Goal: Task Accomplishment & Management: Manage account settings

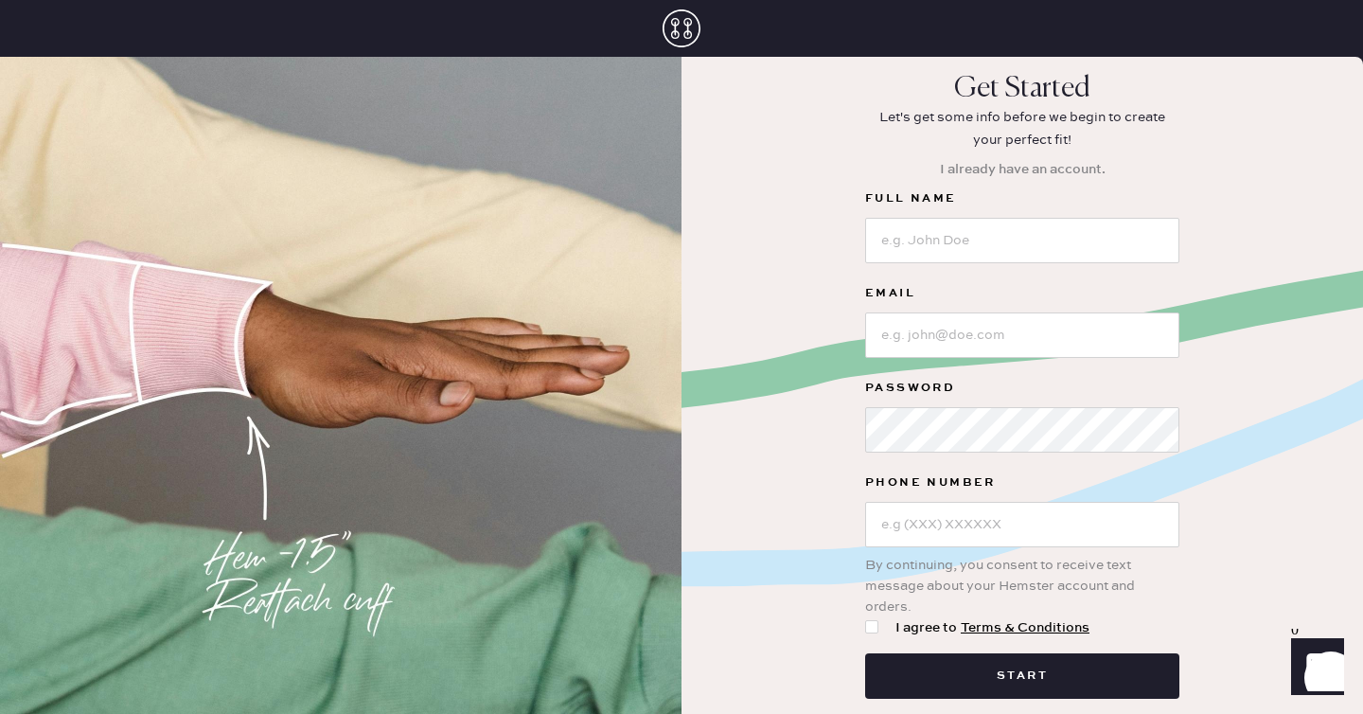
click at [680, 26] on icon at bounding box center [681, 28] width 38 height 38
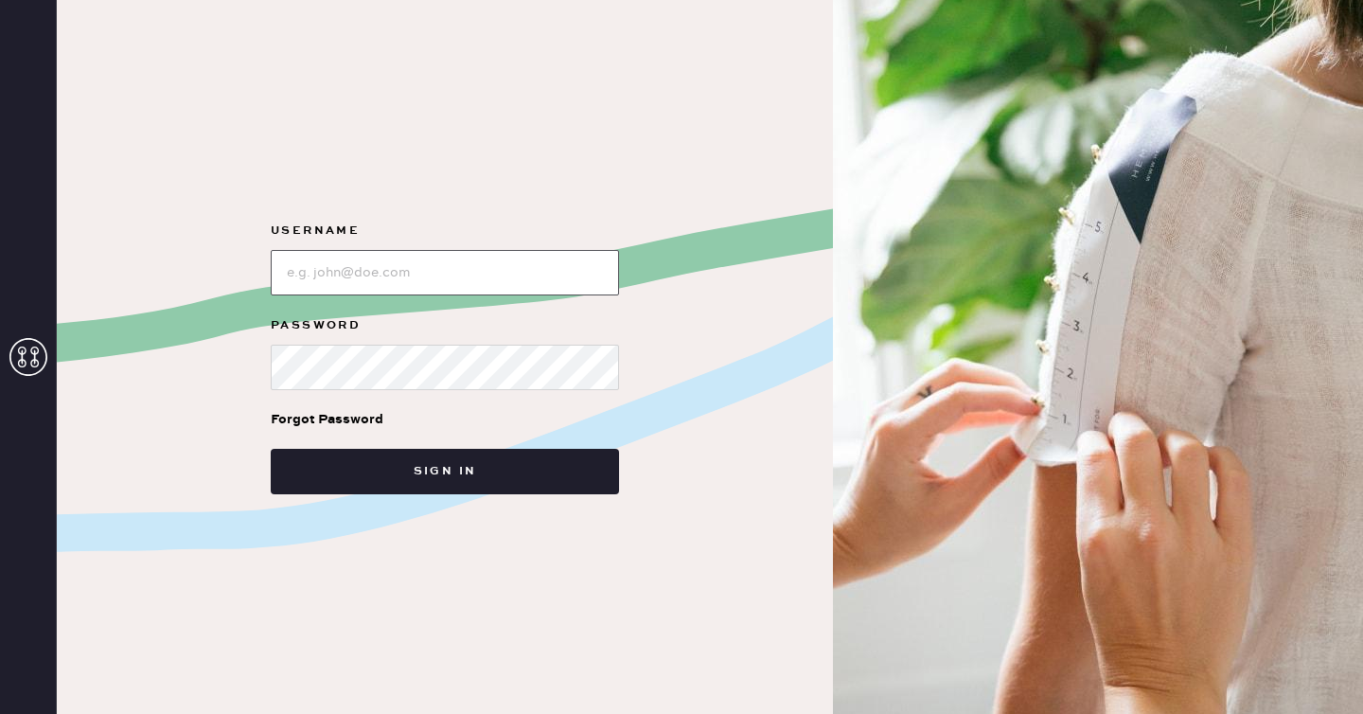
click at [437, 266] on input "loginName" at bounding box center [445, 272] width 348 height 45
click at [486, 275] on input "loginName" at bounding box center [445, 272] width 348 height 45
type input "1018688274@qq.com"
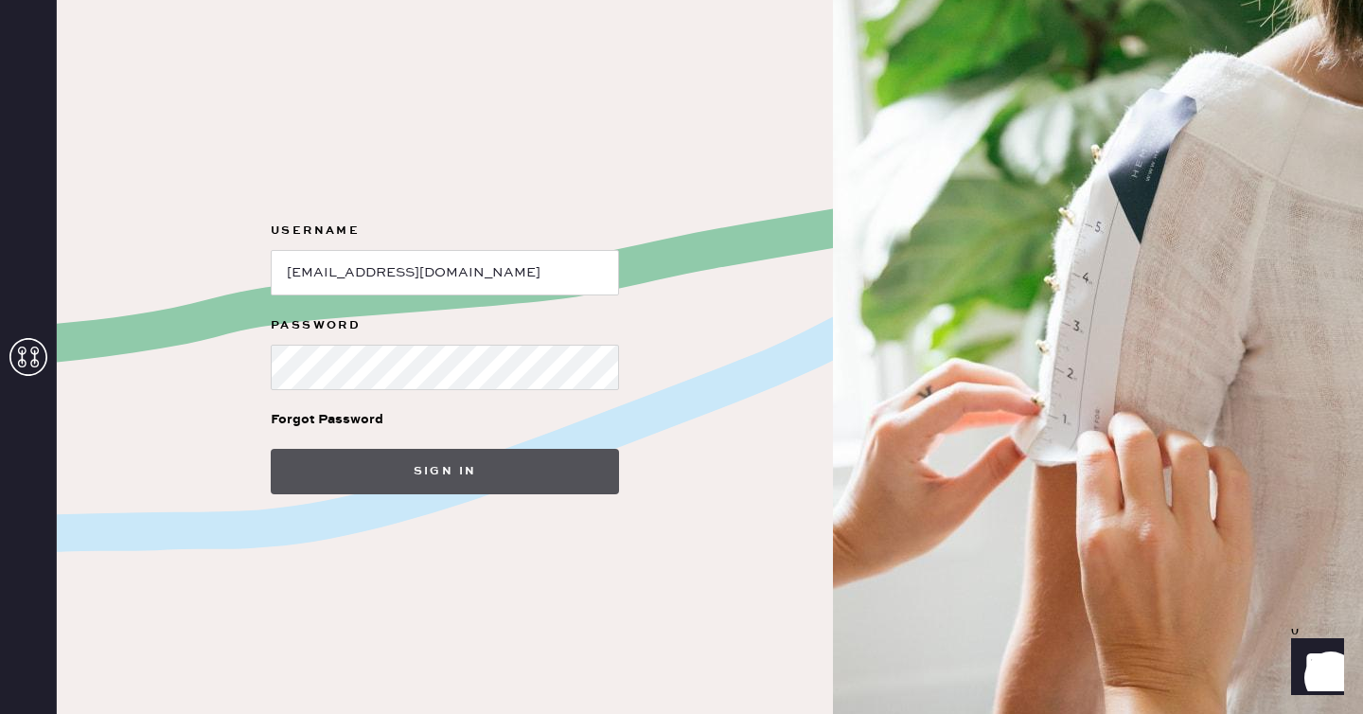
click at [367, 465] on button "Sign in" at bounding box center [445, 471] width 348 height 45
